Goal: Find contact information: Find contact information

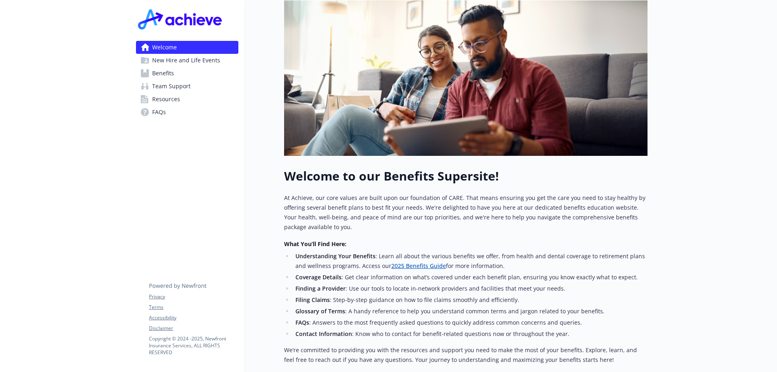
scroll to position [212, 0]
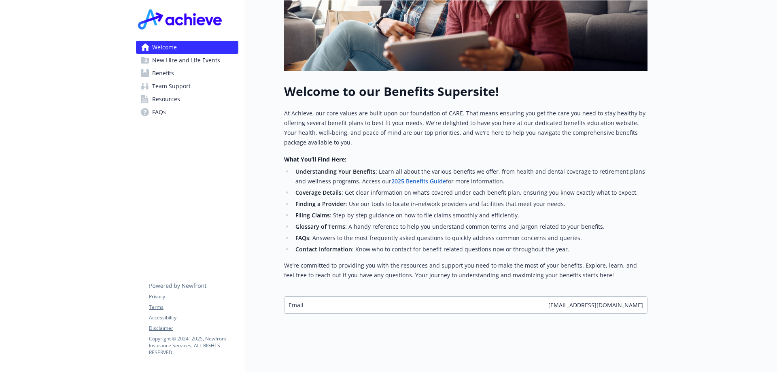
click at [167, 74] on span "Benefits" at bounding box center [163, 73] width 22 height 13
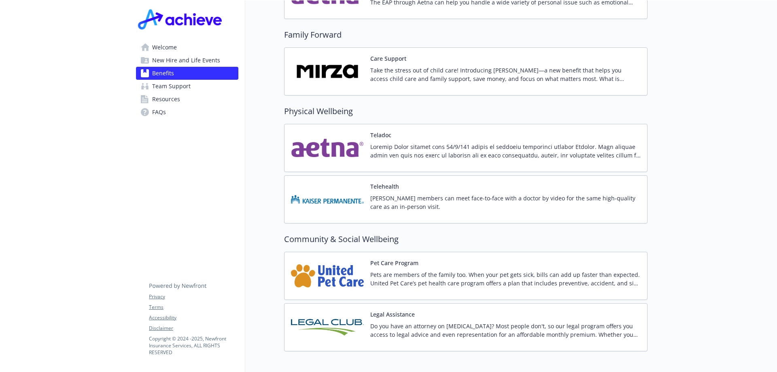
scroll to position [1623, 0]
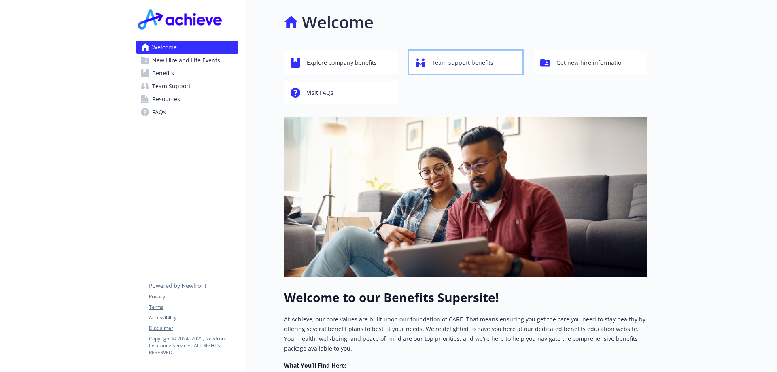
click at [475, 56] on span "Team support benefits" at bounding box center [462, 62] width 61 height 15
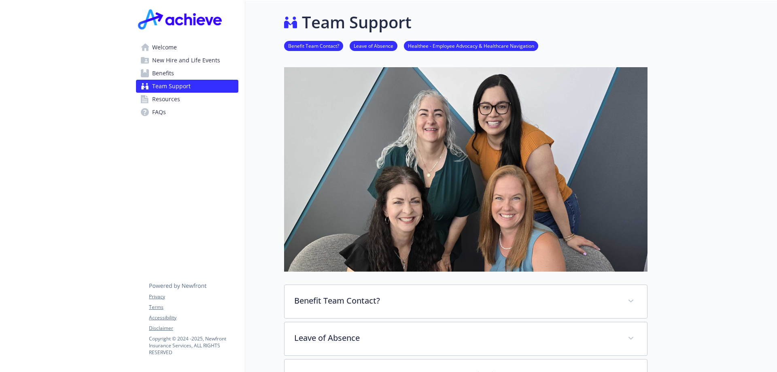
scroll to position [121, 0]
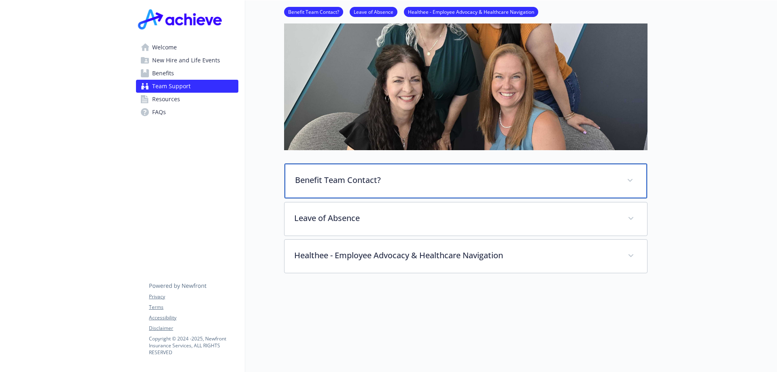
click at [466, 188] on div "Benefit Team Contact?" at bounding box center [465, 180] width 362 height 35
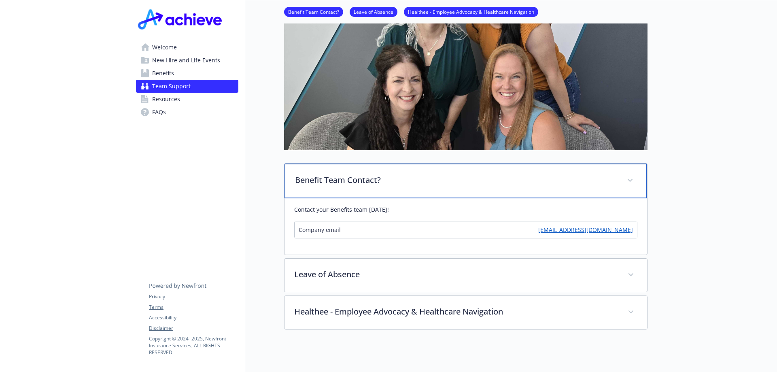
click at [466, 188] on div "Benefit Team Contact?" at bounding box center [465, 180] width 362 height 35
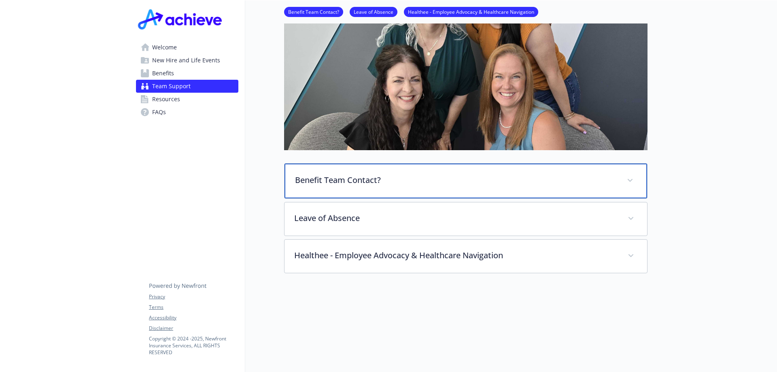
scroll to position [0, 0]
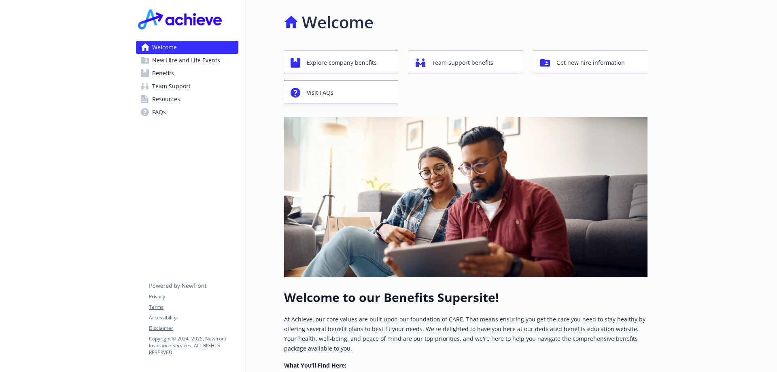
click at [188, 100] on link "Resources" at bounding box center [187, 99] width 102 height 13
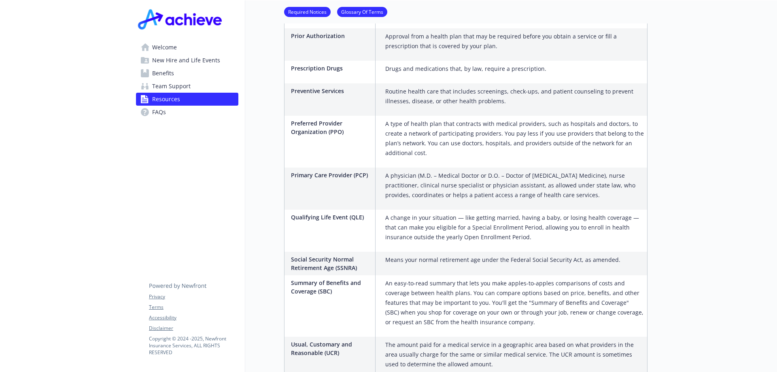
scroll to position [1470, 0]
